Goal: Task Accomplishment & Management: Use online tool/utility

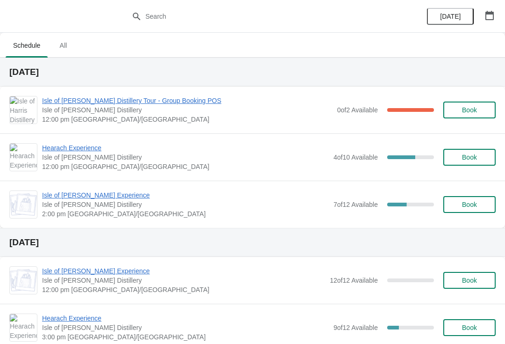
click at [81, 100] on span "Isle of [PERSON_NAME] Distillery Tour - Group Booking POS" at bounding box center [187, 100] width 290 height 9
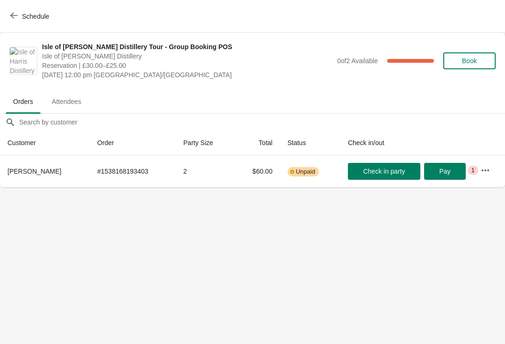
click at [34, 21] on button "Schedule" at bounding box center [31, 16] width 52 height 17
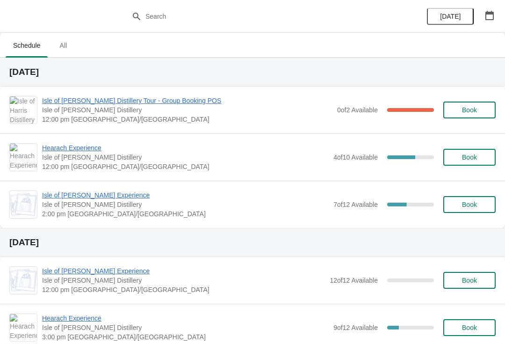
click at [81, 149] on span "Hearach Experience" at bounding box center [185, 147] width 287 height 9
click at [84, 191] on span "Isle of [PERSON_NAME] Experience" at bounding box center [185, 194] width 287 height 9
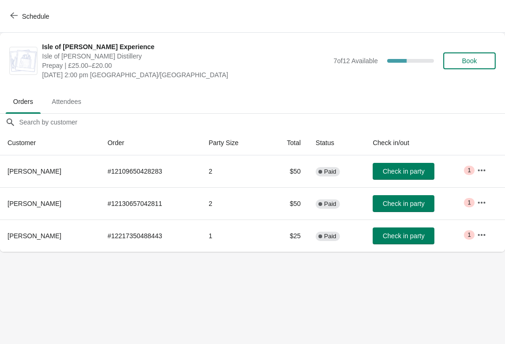
click at [23, 14] on span "Schedule" at bounding box center [35, 16] width 27 height 7
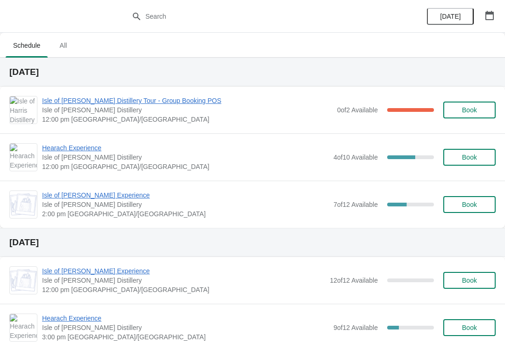
click at [74, 147] on span "Hearach Experience" at bounding box center [185, 147] width 287 height 9
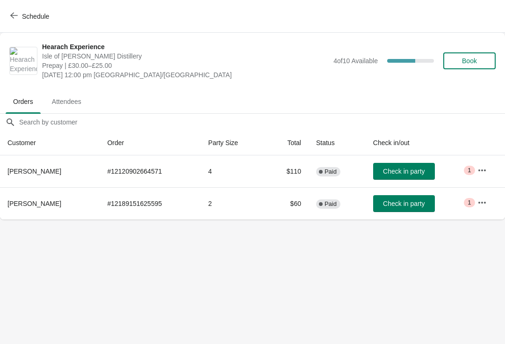
click at [28, 20] on span "Schedule" at bounding box center [35, 16] width 27 height 7
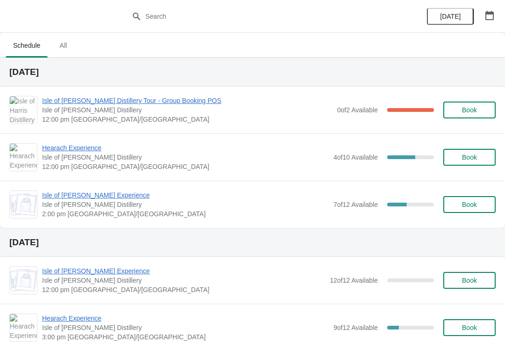
click at [95, 100] on span "Isle of [PERSON_NAME] Distillery Tour - Group Booking POS" at bounding box center [187, 100] width 290 height 9
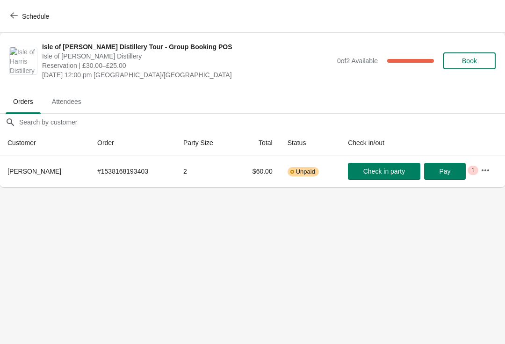
click at [33, 8] on button "Schedule" at bounding box center [31, 16] width 52 height 17
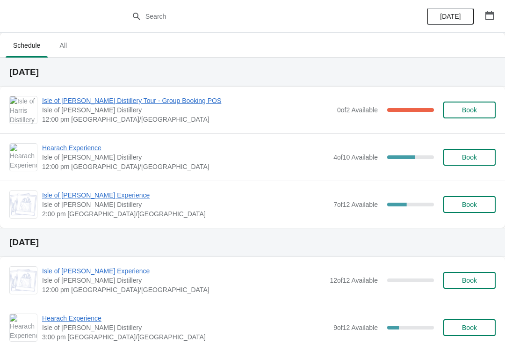
click at [70, 148] on span "Hearach Experience" at bounding box center [185, 147] width 287 height 9
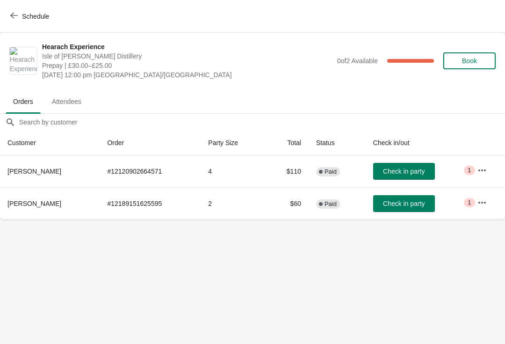
click at [30, 17] on span "Schedule" at bounding box center [35, 16] width 27 height 7
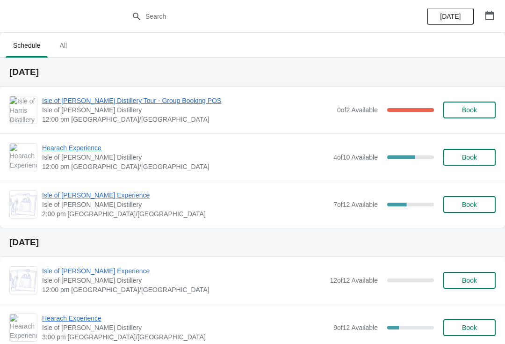
click at [96, 148] on span "Hearach Experience" at bounding box center [185, 147] width 287 height 9
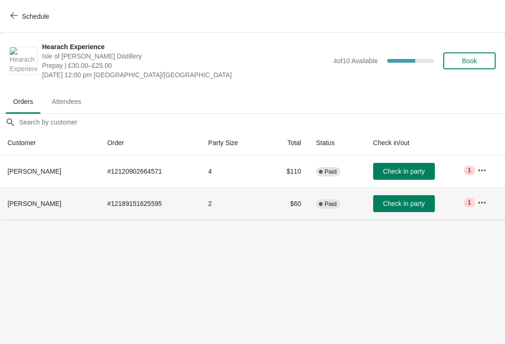
click at [400, 204] on span "Check in party" at bounding box center [404, 203] width 42 height 7
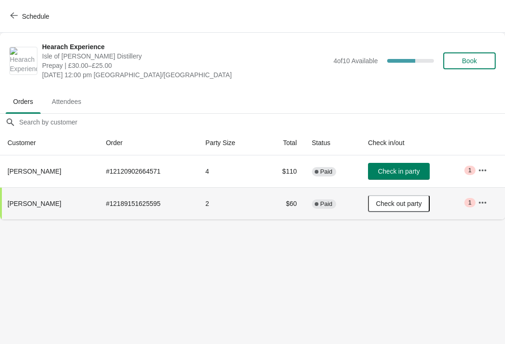
click at [15, 21] on button "Schedule" at bounding box center [31, 16] width 52 height 17
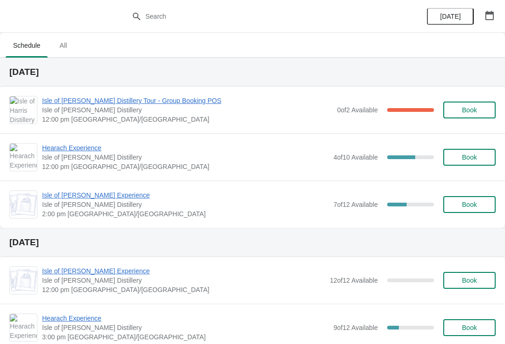
click at [167, 104] on span "Isle of [PERSON_NAME] Distillery Tour - Group Booking POS" at bounding box center [187, 100] width 290 height 9
